Goal: Find specific page/section: Find specific page/section

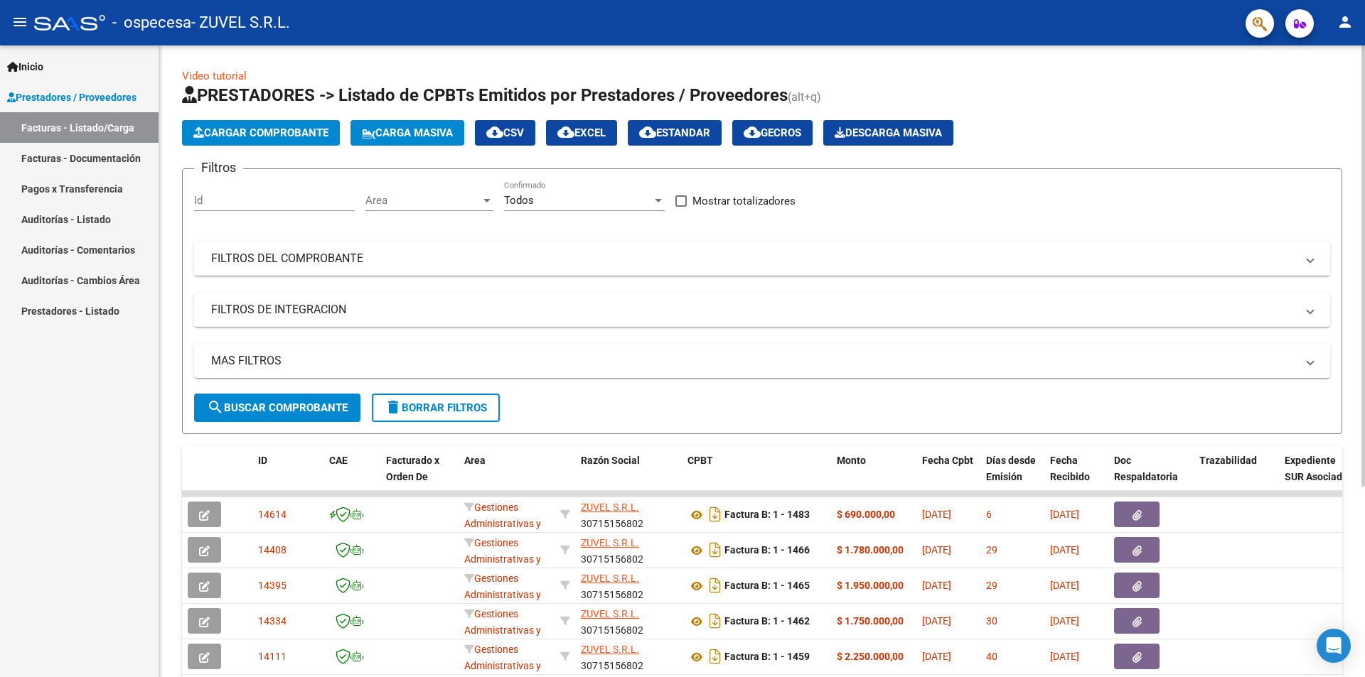
scroll to position [272, 0]
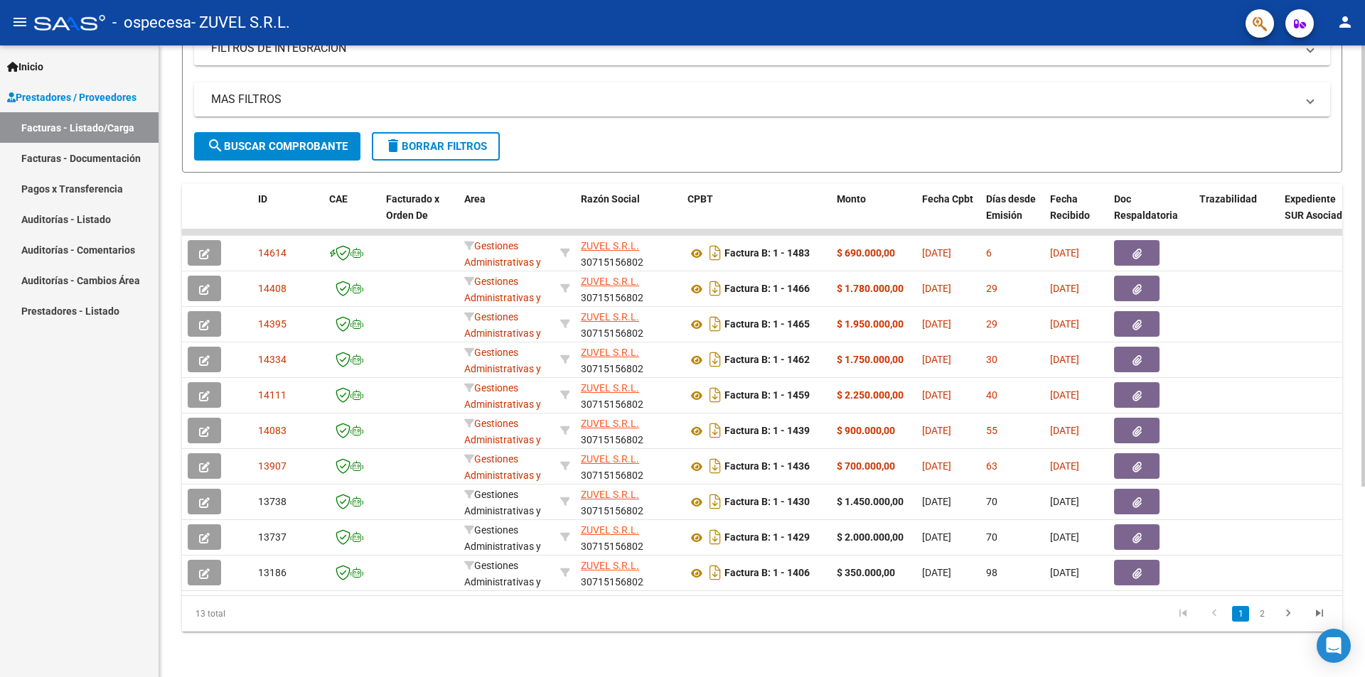
click at [1364, 581] on div at bounding box center [1363, 361] width 4 height 632
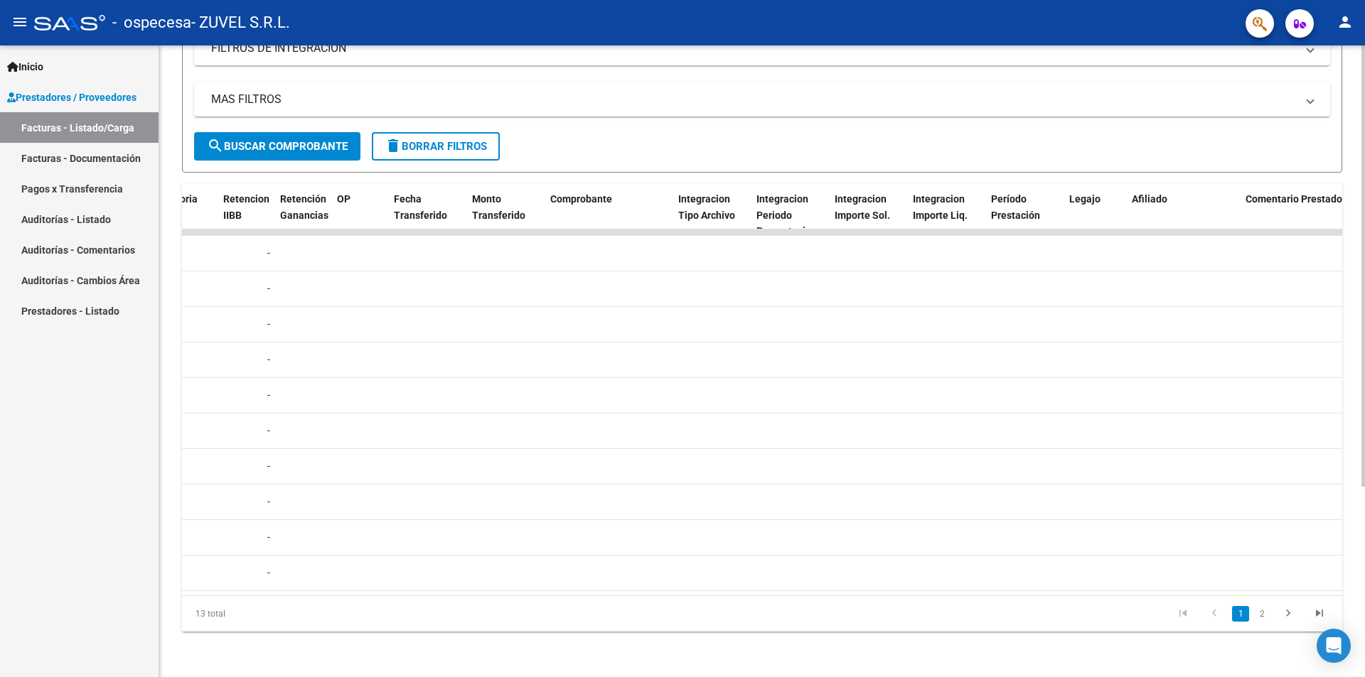
scroll to position [0, 262]
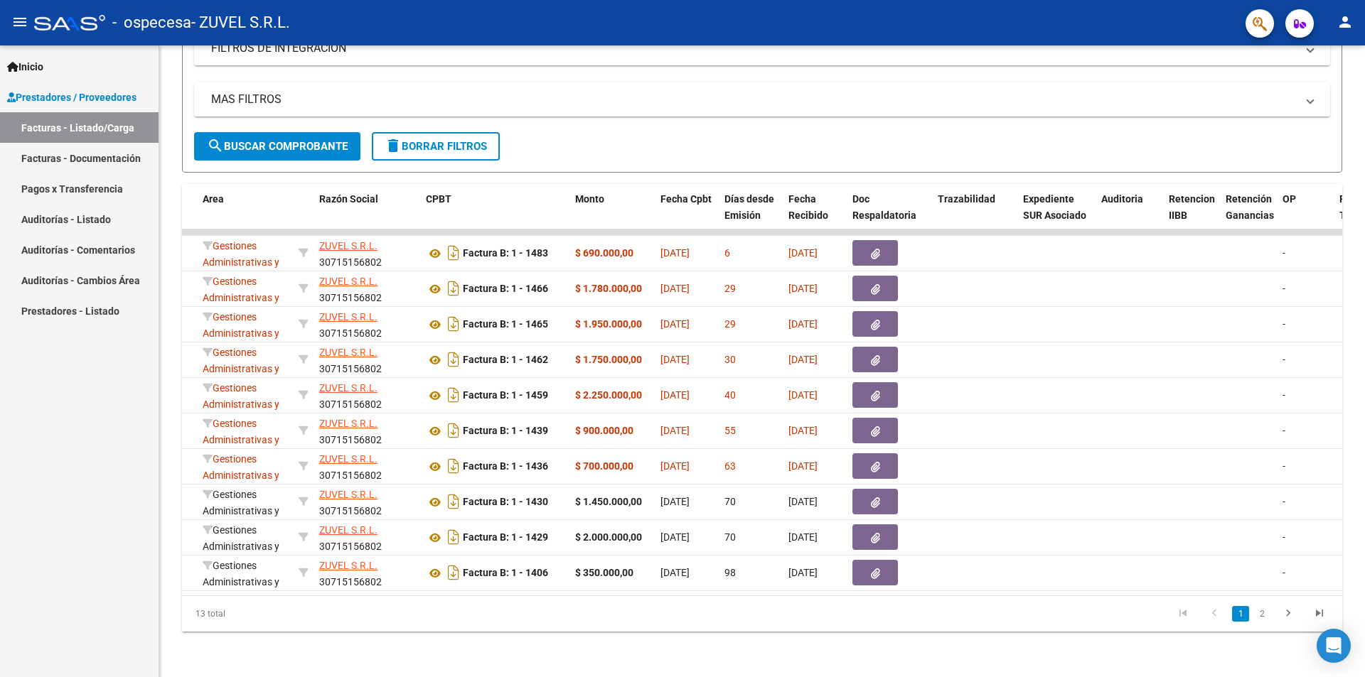
click at [75, 186] on link "Pagos x Transferencia" at bounding box center [79, 188] width 159 height 31
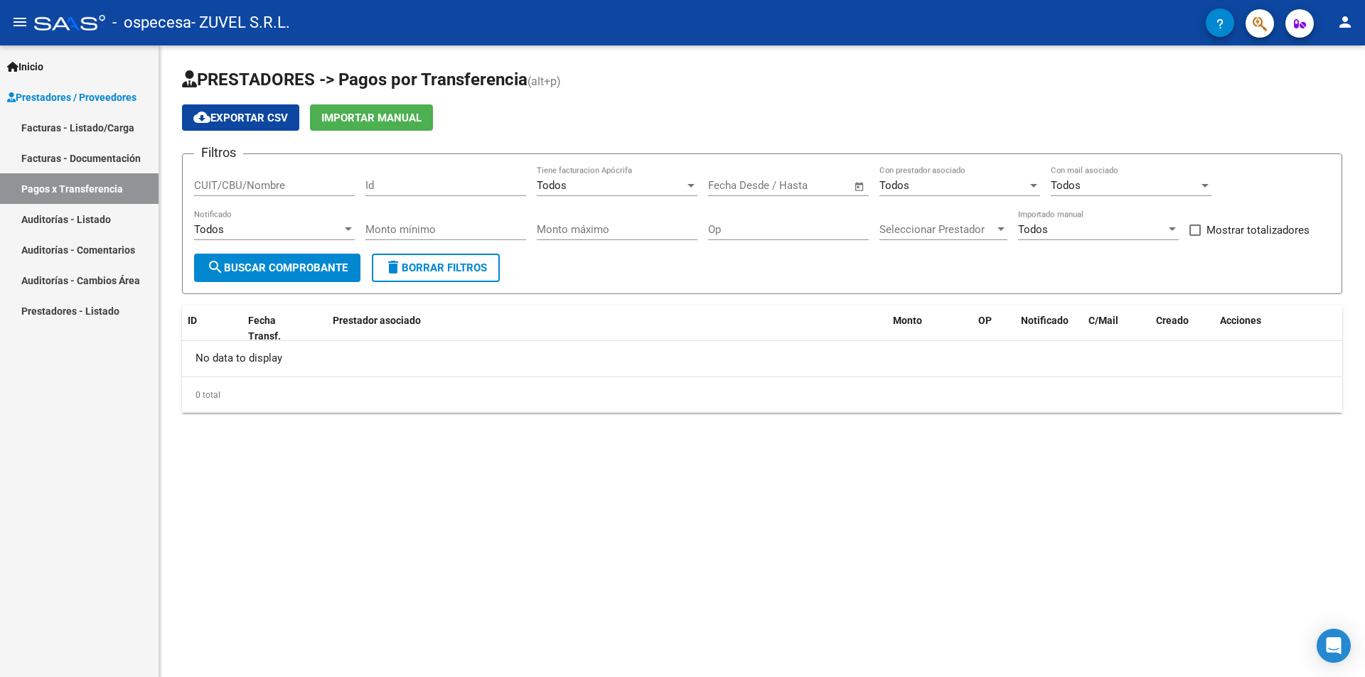
click at [64, 129] on link "Facturas - Listado/Carga" at bounding box center [79, 127] width 159 height 31
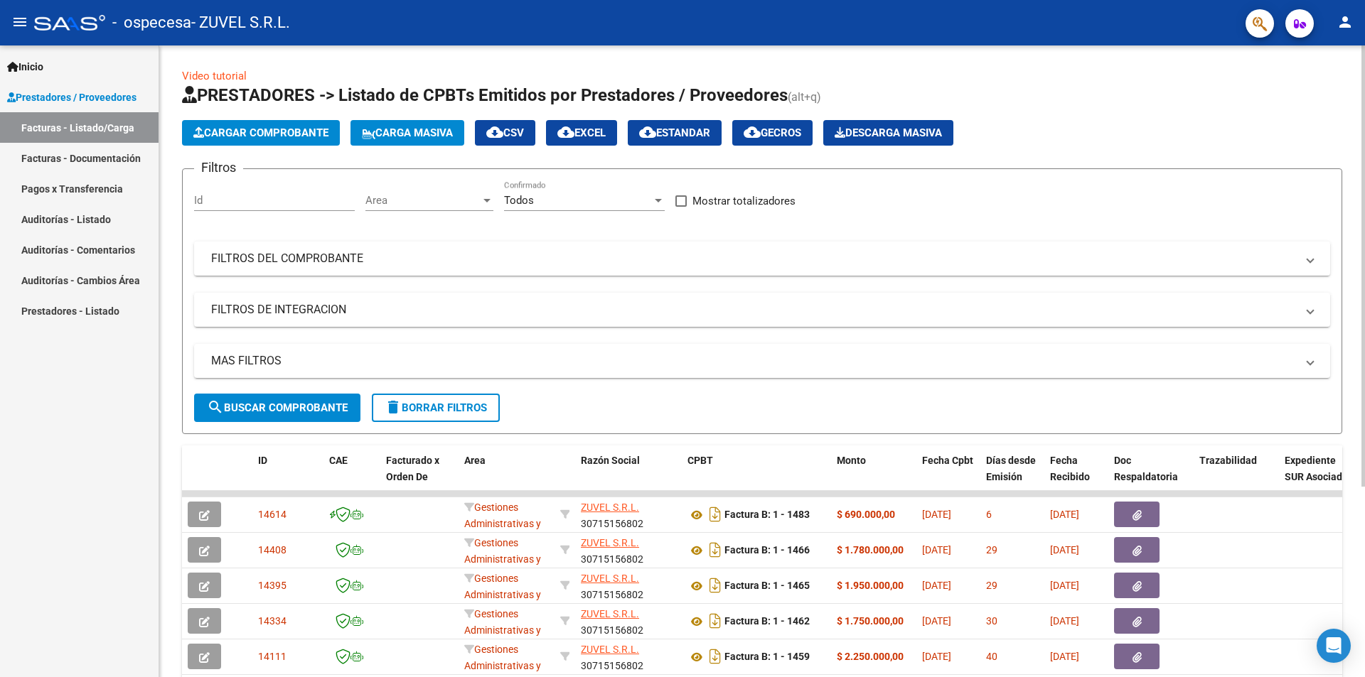
click at [1364, 585] on div at bounding box center [1363, 361] width 4 height 632
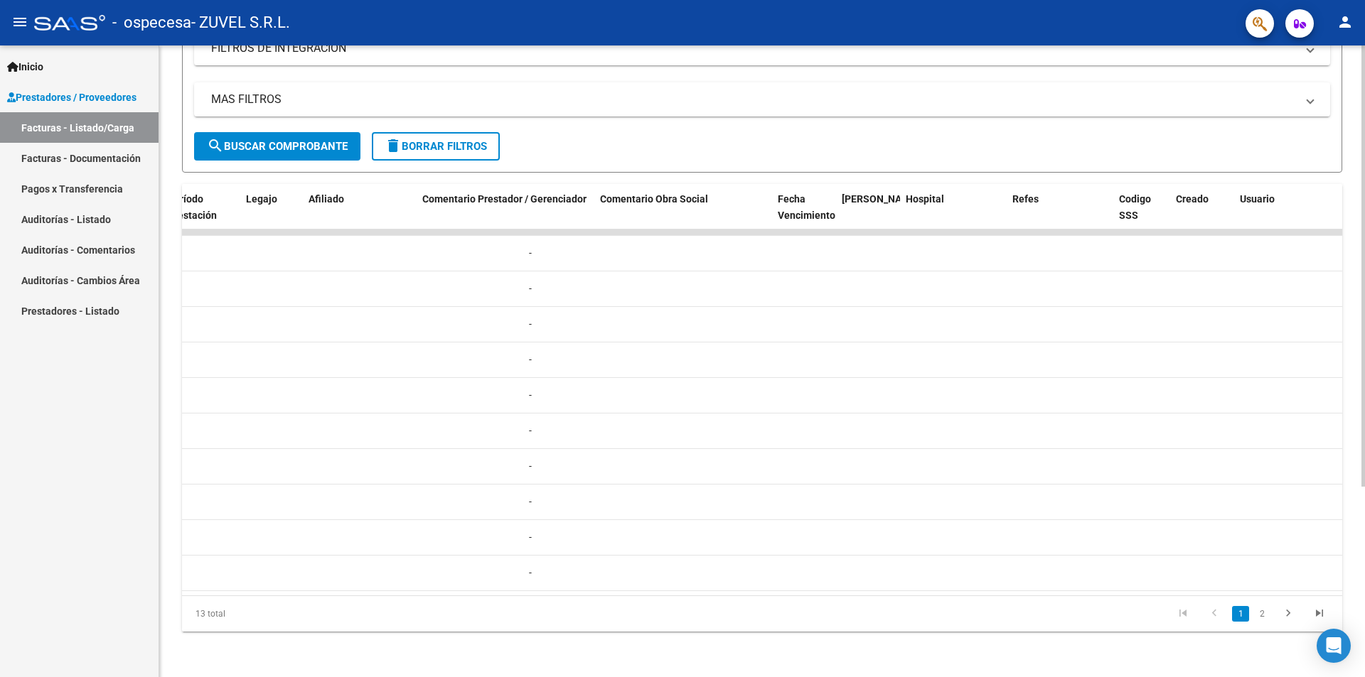
scroll to position [0, 2030]
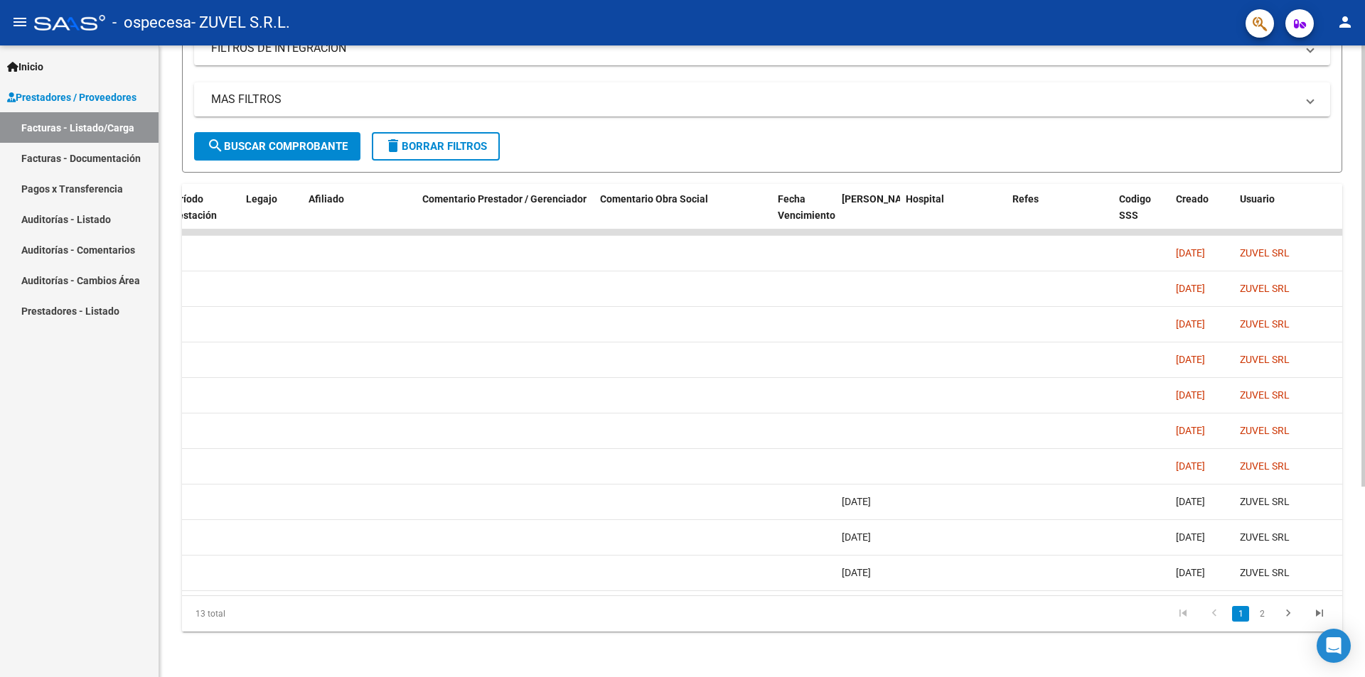
click at [536, 584] on datatable-body "14614 Gestiones Administrativas y Otros ZUVEL S.R.L. 30715156802 Factura B: 1 -…" at bounding box center [762, 413] width 1160 height 366
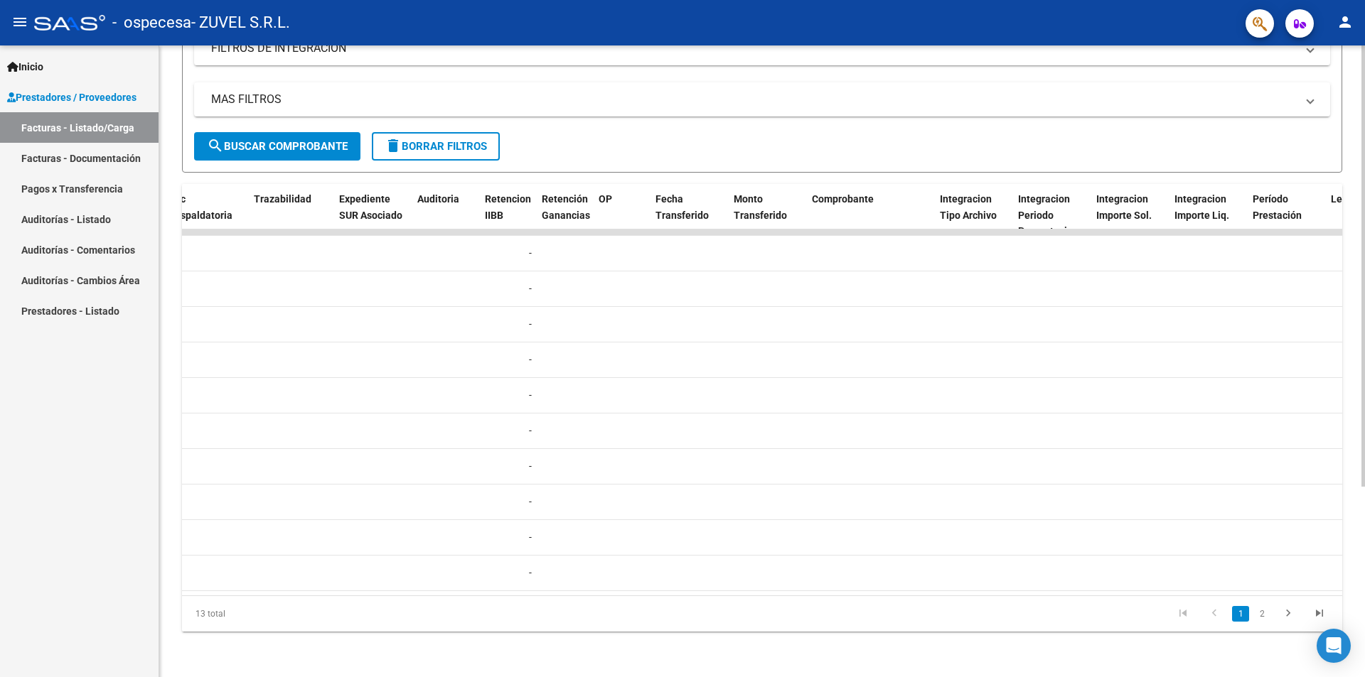
scroll to position [0, 0]
